Goal: Task Accomplishment & Management: Use online tool/utility

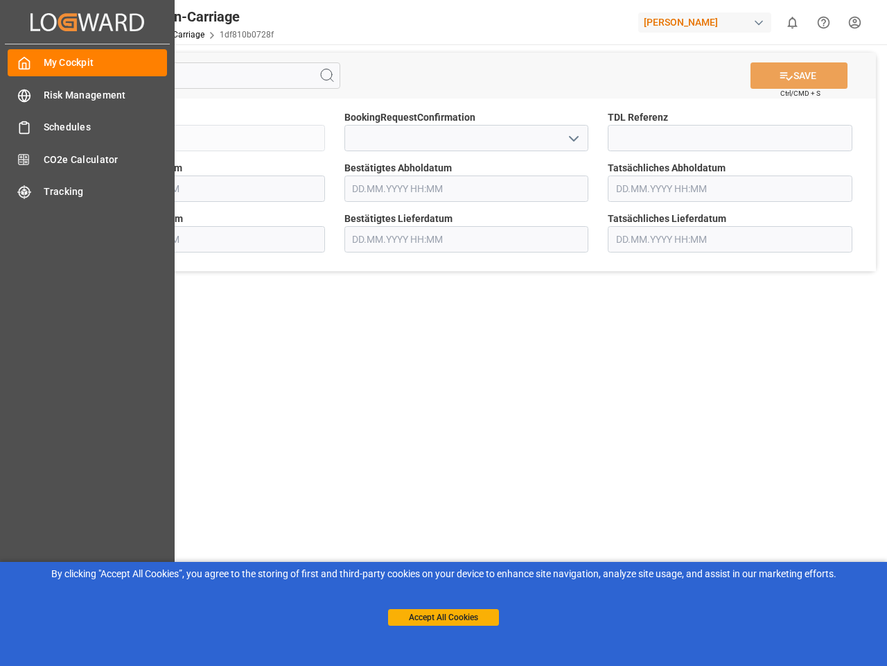
type input "[DATE] 00:00"
click at [444, 333] on main "SAVE Ctrl/CMD + S Sendung QKA25-011104 BookingRequestConfirmation TDL Referenz …" at bounding box center [467, 351] width 836 height 614
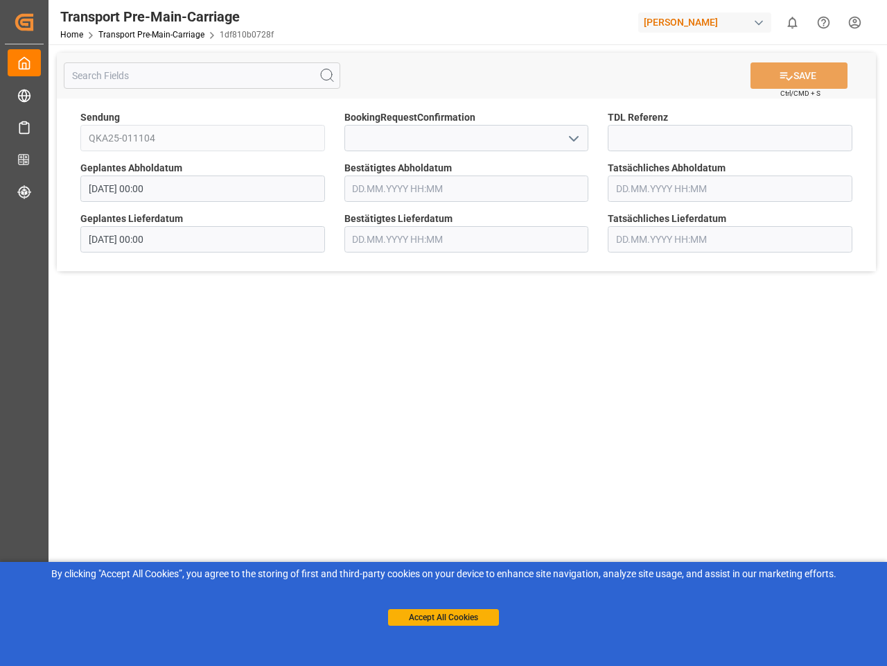
click at [44, 21] on div "Created by potrace 1.15, written by [PERSON_NAME] [DATE]-[DATE] Created by potr…" at bounding box center [24, 22] width 39 height 44
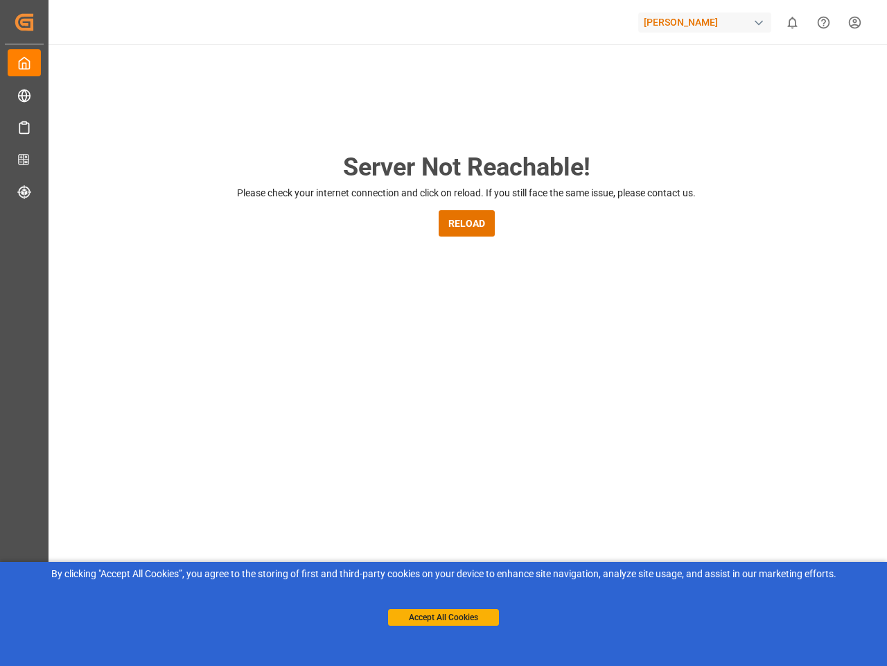
click at [708, 22] on div "[PERSON_NAME]" at bounding box center [704, 22] width 133 height 20
click at [792, 22] on html "Created by potrace 1.15, written by [PERSON_NAME] [DATE]-[DATE] Created by potr…" at bounding box center [443, 333] width 887 height 666
click at [824, 22] on icon "Help Center" at bounding box center [824, 22] width 15 height 15
click at [327, 76] on div "Server Not Reachable! Please check your internet connection and click on reload…" at bounding box center [467, 530] width 842 height 973
click at [799, 76] on div "Server Not Reachable! Please check your internet connection and click on reload…" at bounding box center [467, 530] width 842 height 973
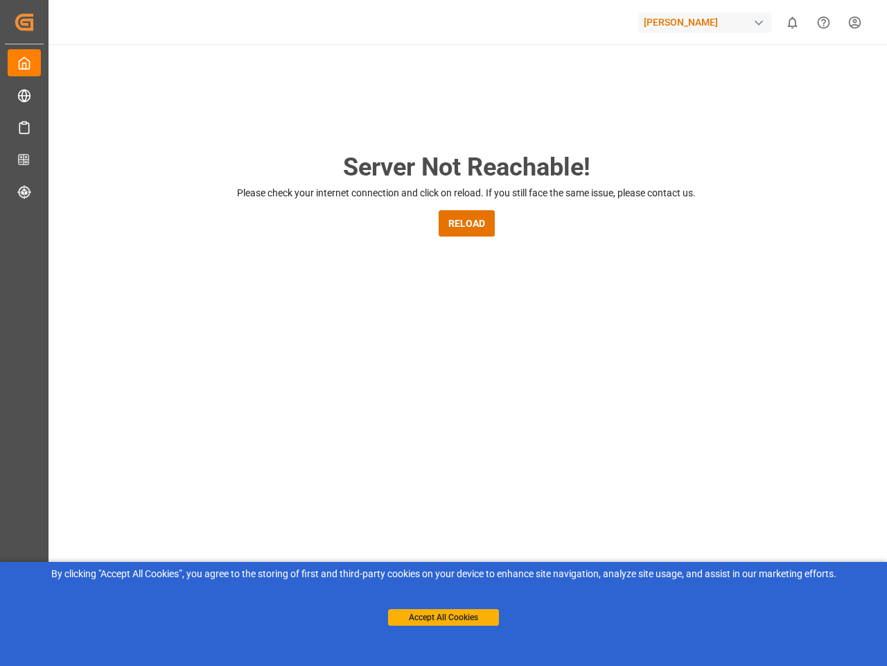
click at [573, 138] on div "Server Not Reachable! Please check your internet connection and click on reload…" at bounding box center [467, 530] width 842 height 973
click at [444, 617] on button "Accept All Cookies" at bounding box center [443, 617] width 111 height 17
